Goal: Task Accomplishment & Management: Manage account settings

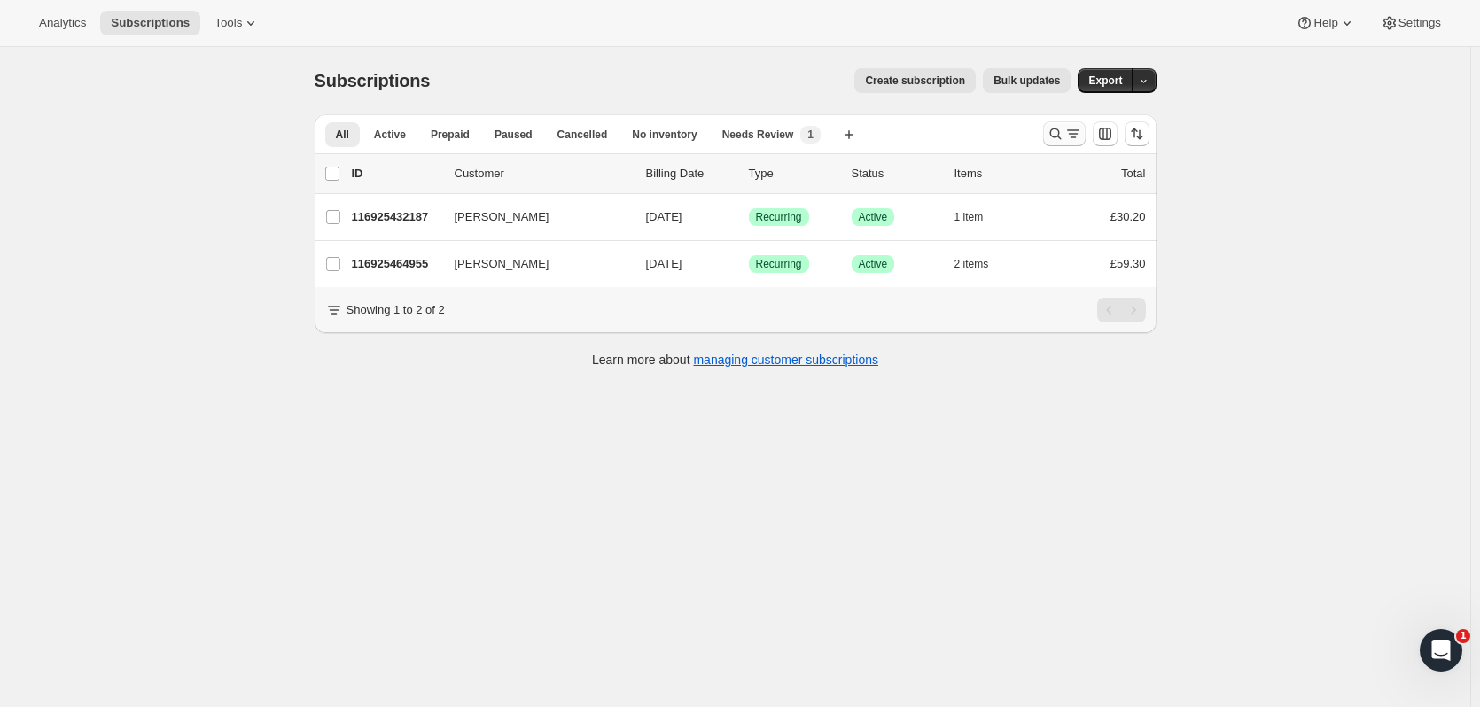
click at [1059, 133] on icon "Search and filter results" at bounding box center [1055, 134] width 18 height 18
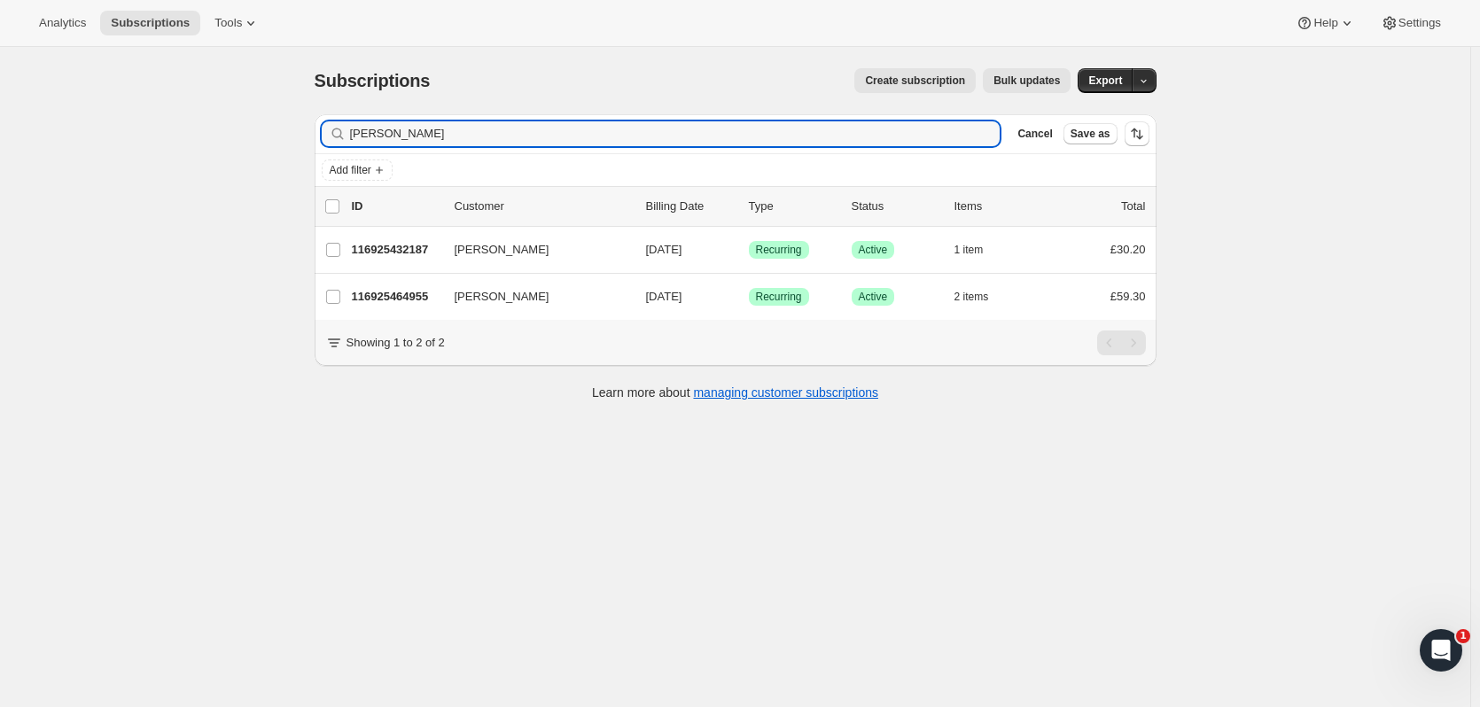
drag, startPoint x: 467, startPoint y: 134, endPoint x: 296, endPoint y: 140, distance: 171.1
click at [296, 140] on div "Subscriptions. This page is ready Subscriptions Create subscription Bulk update…" at bounding box center [735, 400] width 1470 height 707
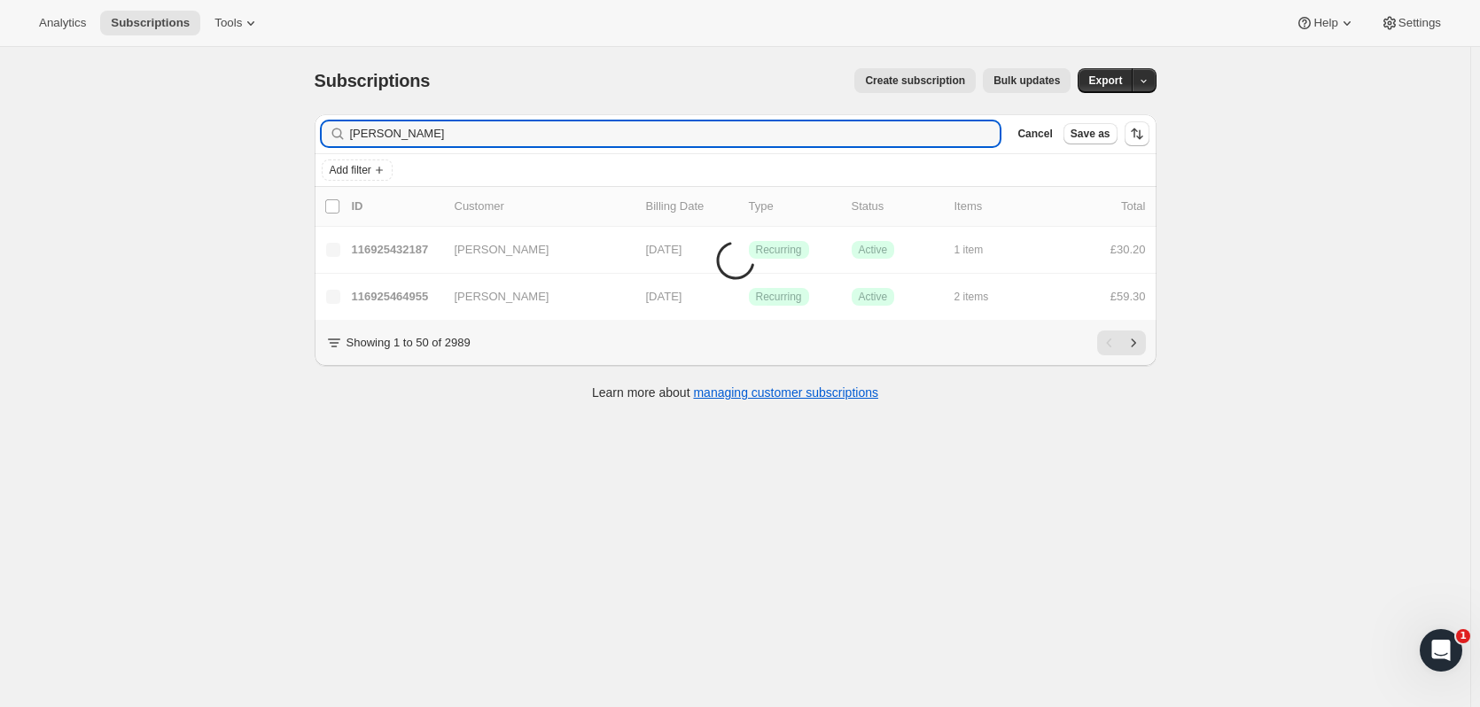
type input "[PERSON_NAME]"
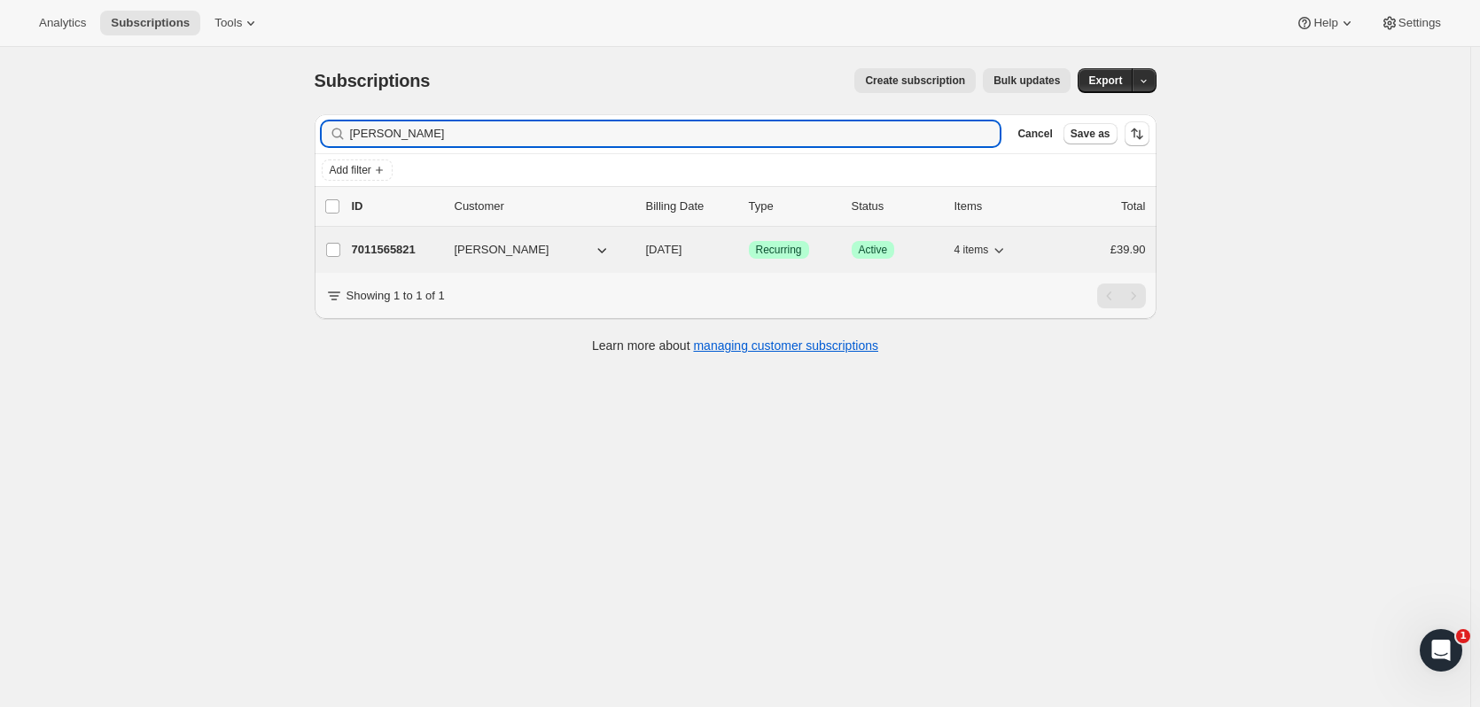
click at [372, 242] on p "7011565821" at bounding box center [396, 250] width 89 height 18
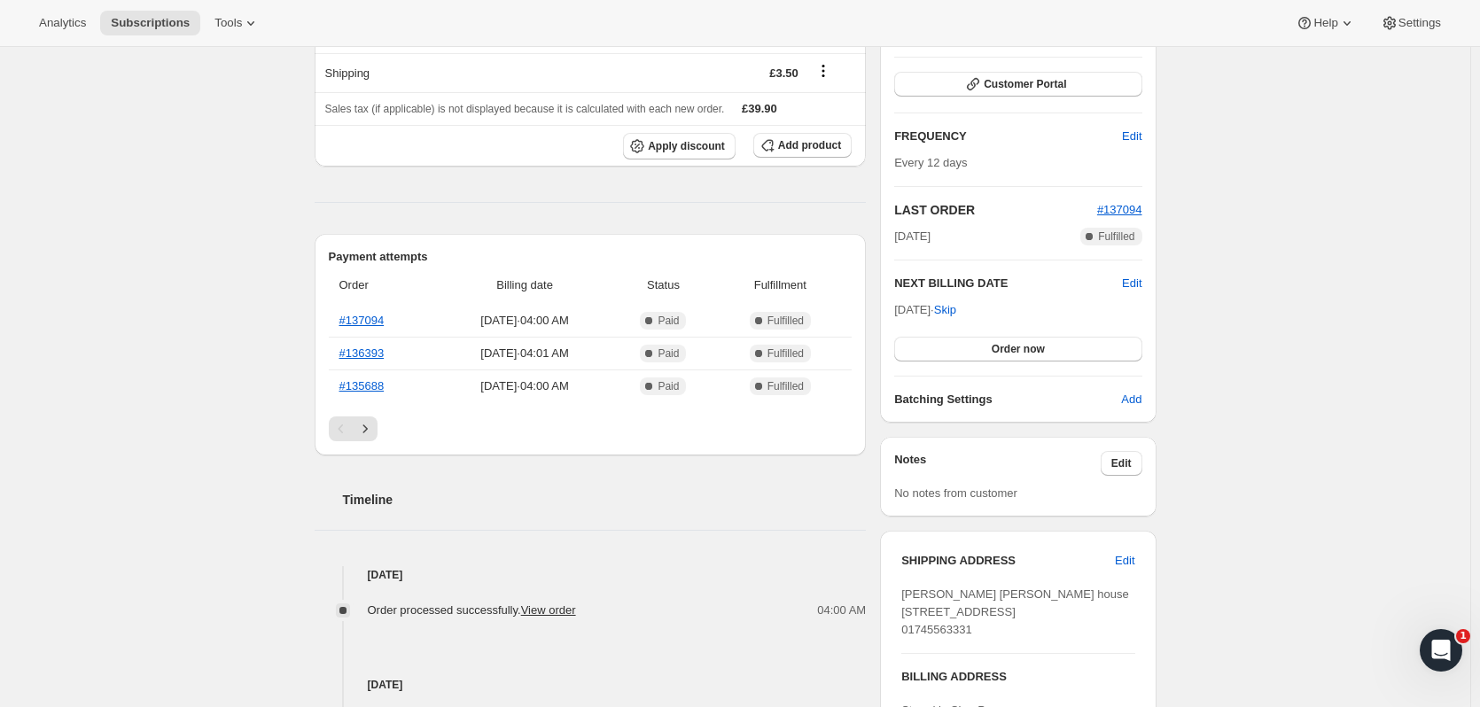
scroll to position [266, 0]
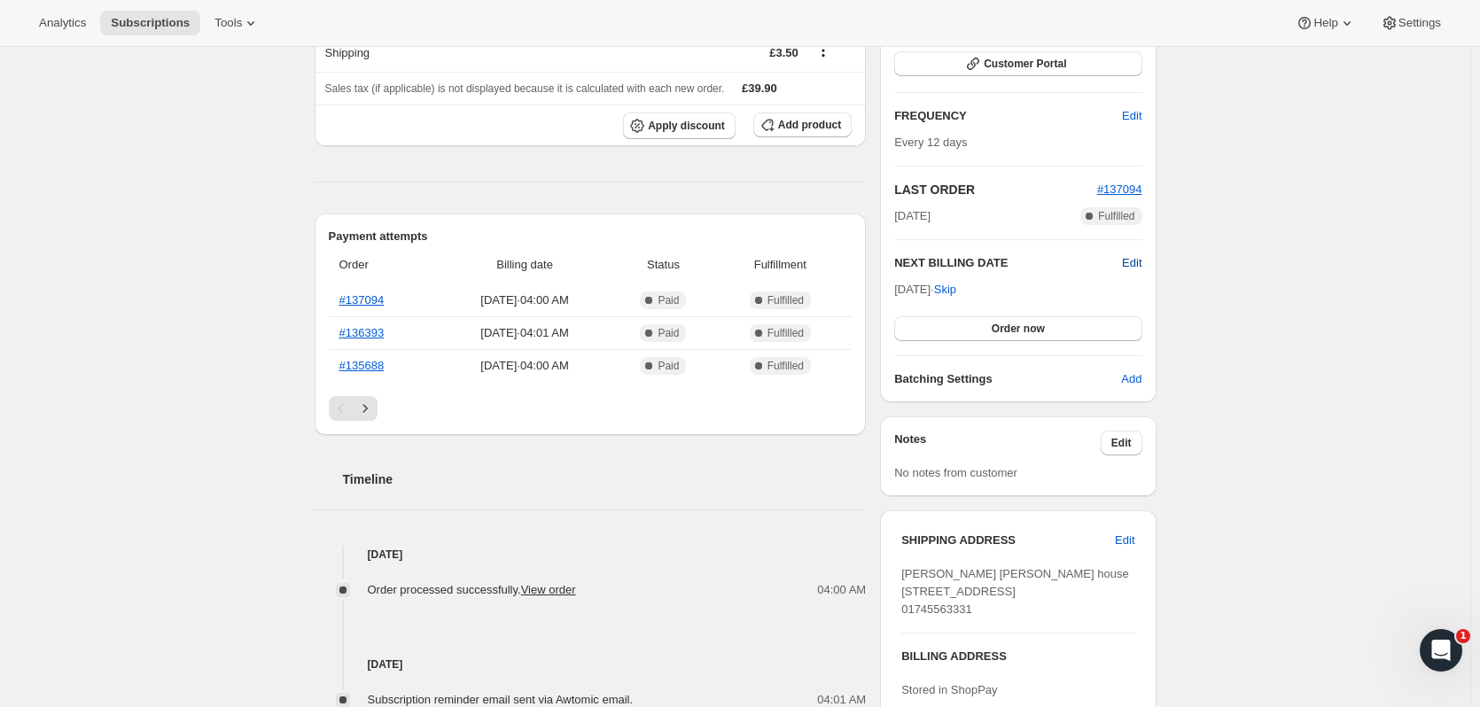
click at [1137, 260] on span "Edit" at bounding box center [1131, 263] width 19 height 18
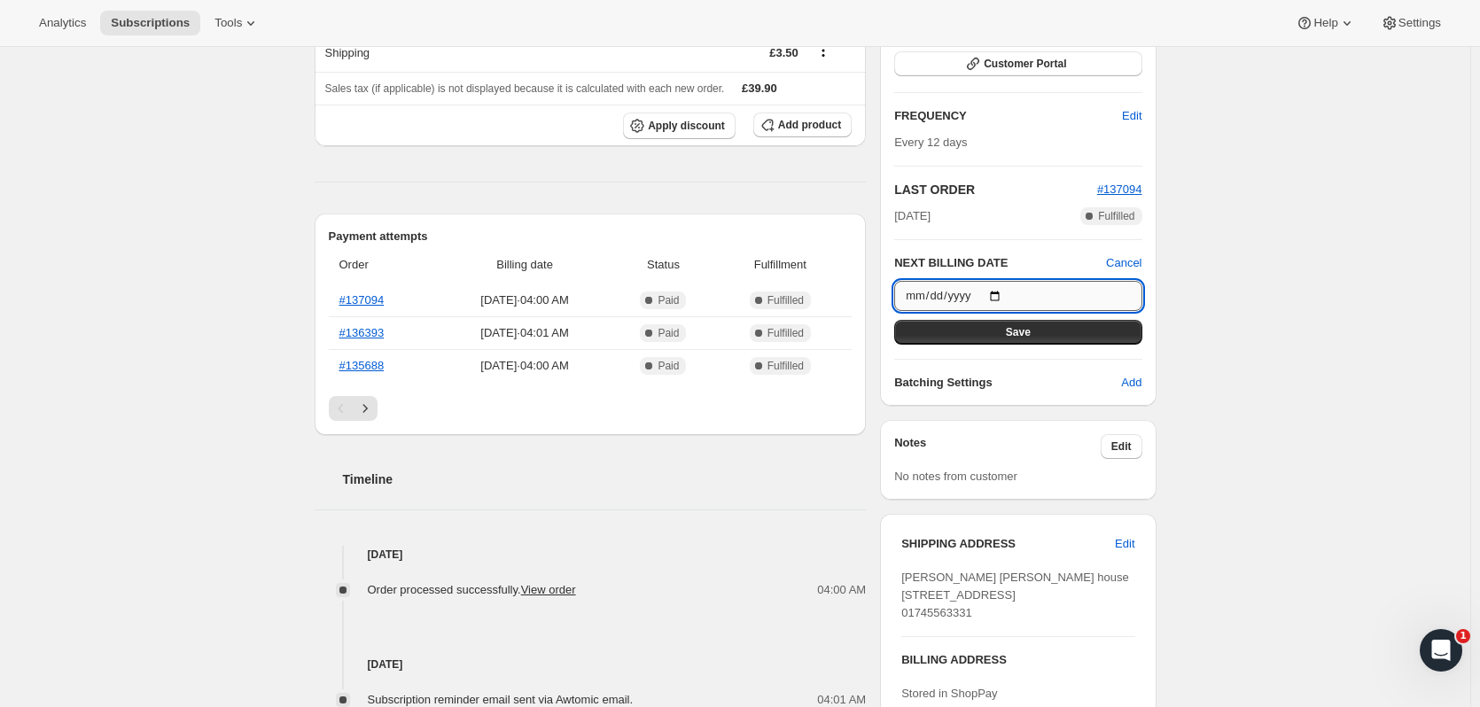
click at [1004, 292] on input "[DATE]" at bounding box center [1017, 296] width 247 height 30
type input "[DATE]"
click at [1061, 335] on button "Save" at bounding box center [1017, 332] width 247 height 25
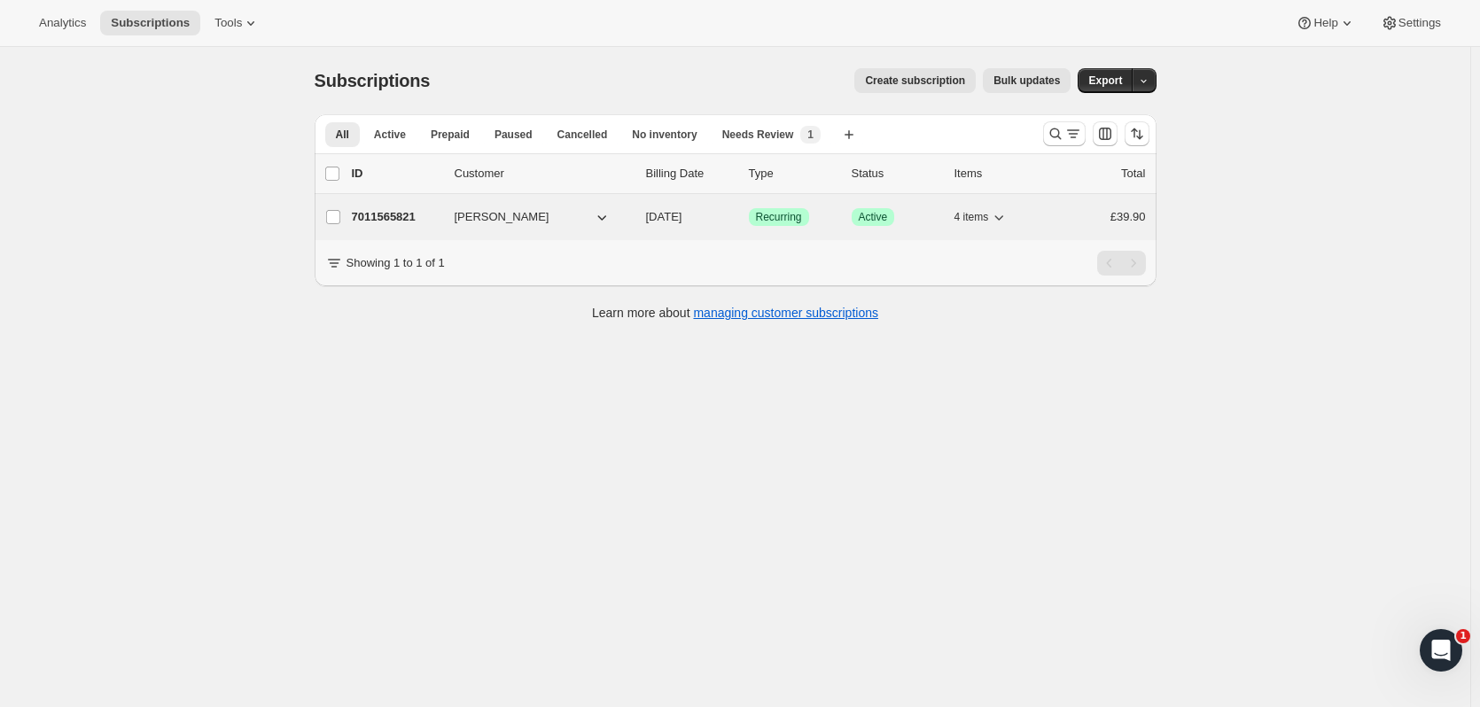
click at [393, 219] on p "7011565821" at bounding box center [396, 217] width 89 height 18
